Goal: Task Accomplishment & Management: Use online tool/utility

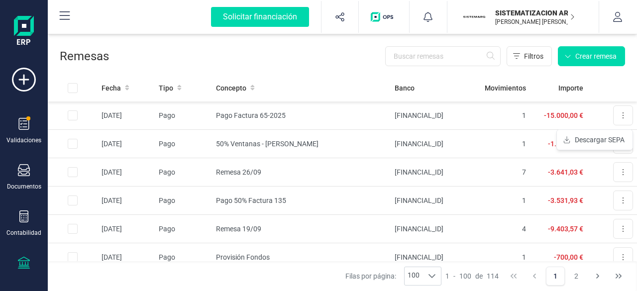
click at [18, 257] on icon at bounding box center [24, 263] width 12 height 12
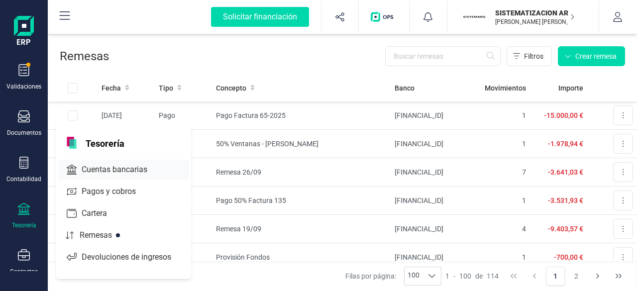
click at [99, 168] on span "Cuentas bancarias" at bounding box center [122, 170] width 88 height 12
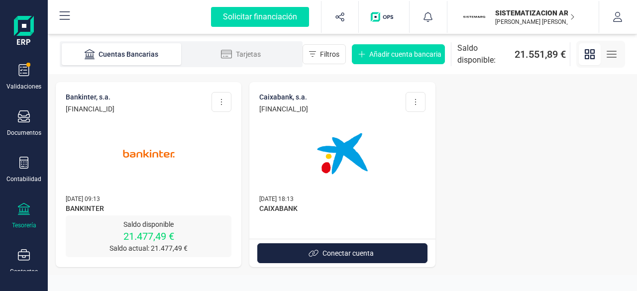
click at [165, 168] on img at bounding box center [149, 154] width 84 height 84
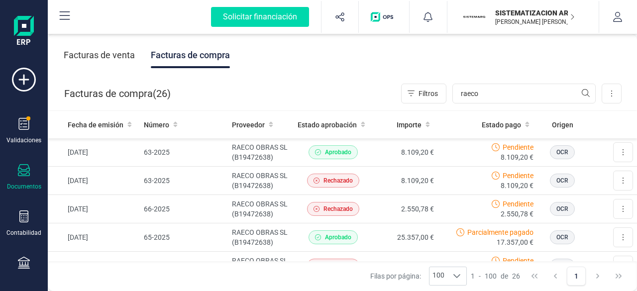
scroll to position [33, 0]
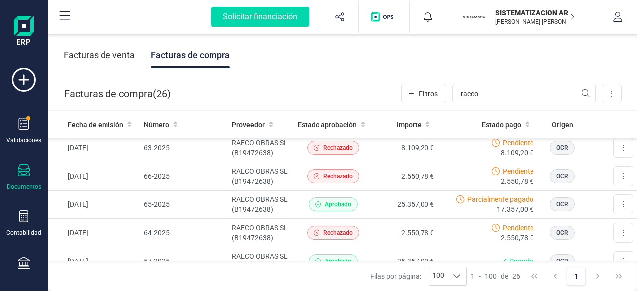
click at [29, 177] on div at bounding box center [24, 171] width 12 height 14
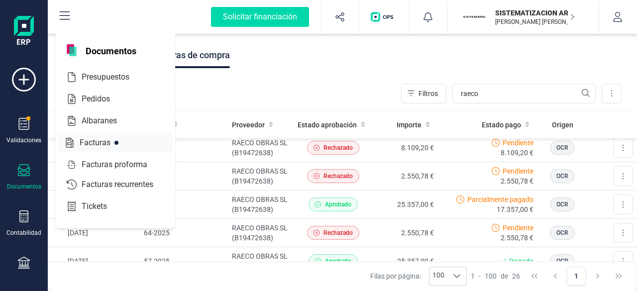
click at [102, 142] on span "Facturas" at bounding box center [102, 143] width 53 height 12
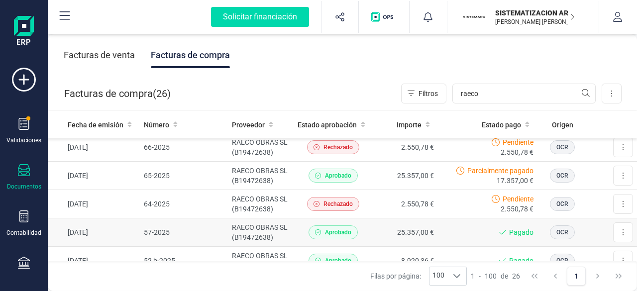
scroll to position [129, 0]
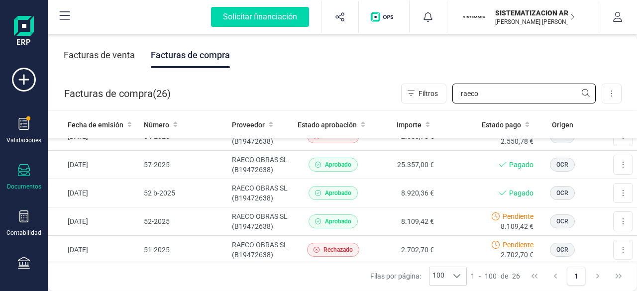
click at [491, 89] on input "raeco" at bounding box center [523, 94] width 143 height 20
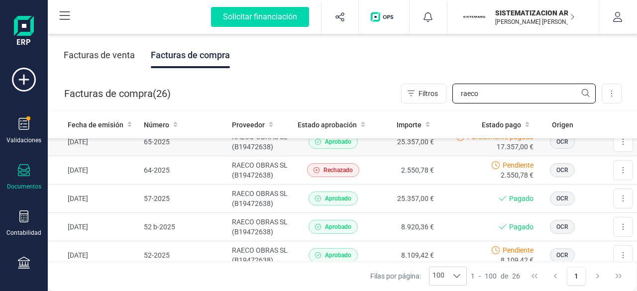
scroll to position [95, 0]
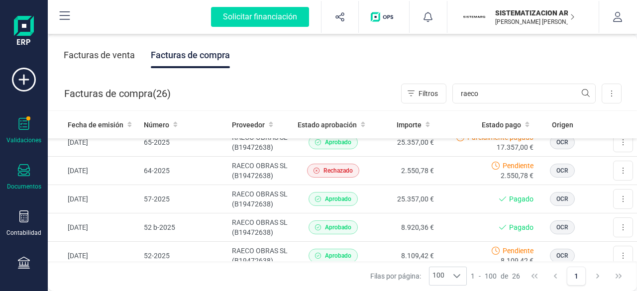
click at [21, 123] on icon at bounding box center [24, 124] width 10 height 12
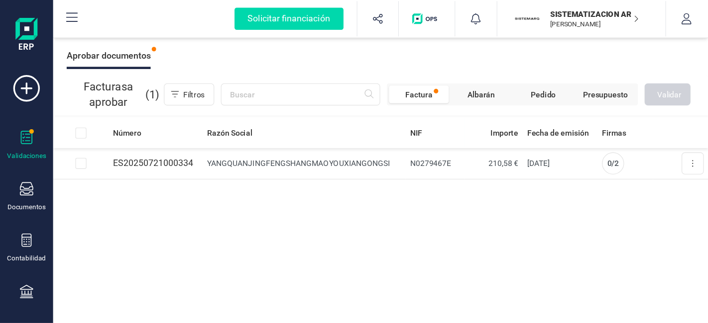
scroll to position [203, 0]
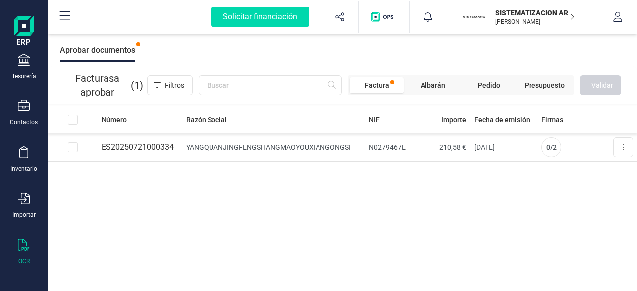
click at [33, 251] on div "OCR" at bounding box center [24, 252] width 40 height 26
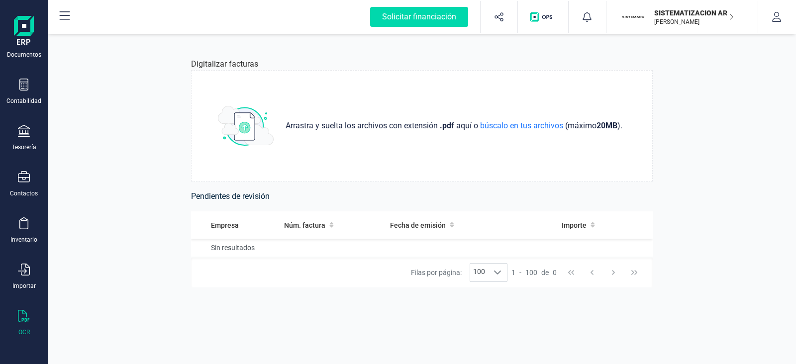
scroll to position [133, 0]
drag, startPoint x: 585, startPoint y: 0, endPoint x: 320, endPoint y: 153, distance: 305.4
click at [320, 153] on div "Arrastra y suelta los archivos con extensión .pdf aquí o búscalo en tus archivo…" at bounding box center [422, 125] width 462 height 111
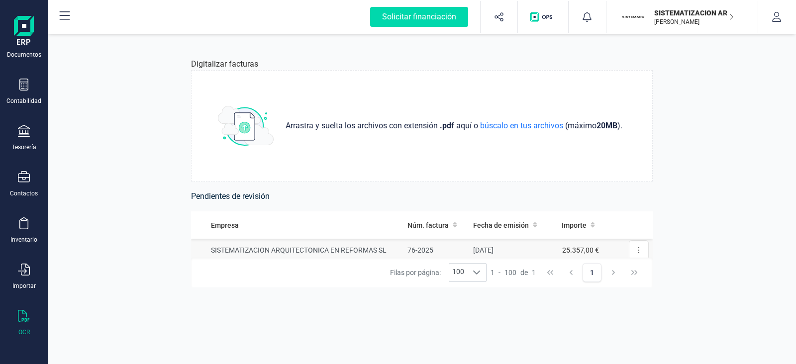
scroll to position [0, 0]
drag, startPoint x: 650, startPoint y: 288, endPoint x: 662, endPoint y: 366, distance: 79.5
click at [636, 291] on html "Solicitar financiación Importaciones completadas 0 / 0 SISTEMATIZACION ARQUITEC…" at bounding box center [398, 182] width 796 height 364
click at [137, 193] on div "Digitalizar facturas Arrastra y suelta los archivos con extensión .pdf aquí o b…" at bounding box center [422, 199] width 748 height 330
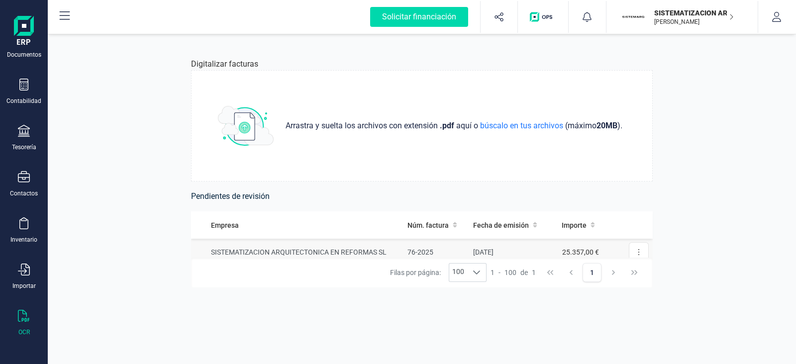
click at [338, 248] on td "SISTEMATIZACION ARQUITECTONICA EN REFORMAS SL" at bounding box center [297, 252] width 212 height 28
